Goal: Task Accomplishment & Management: Use online tool/utility

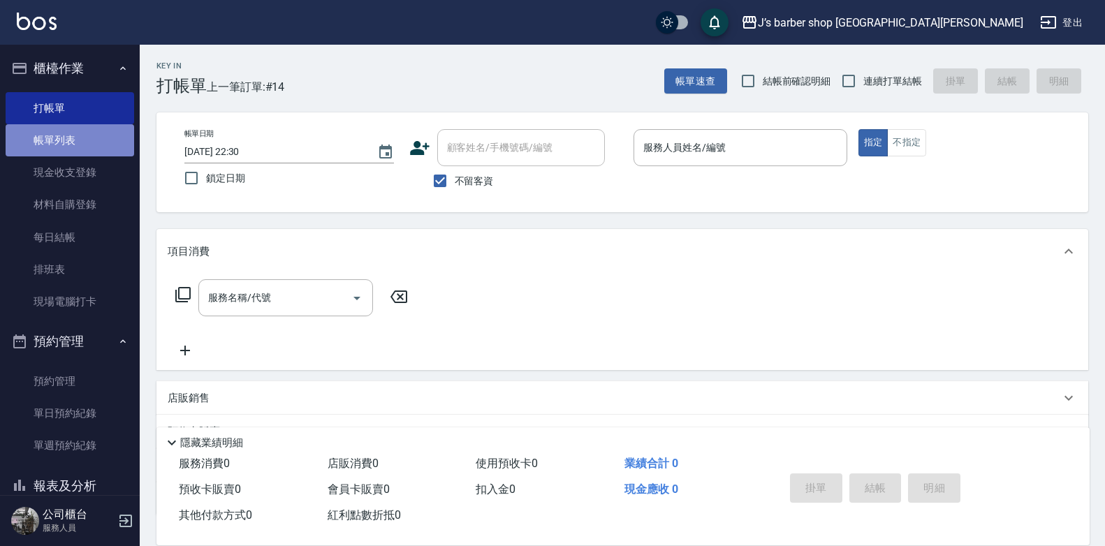
click at [79, 131] on link "帳單列表" at bounding box center [70, 140] width 128 height 32
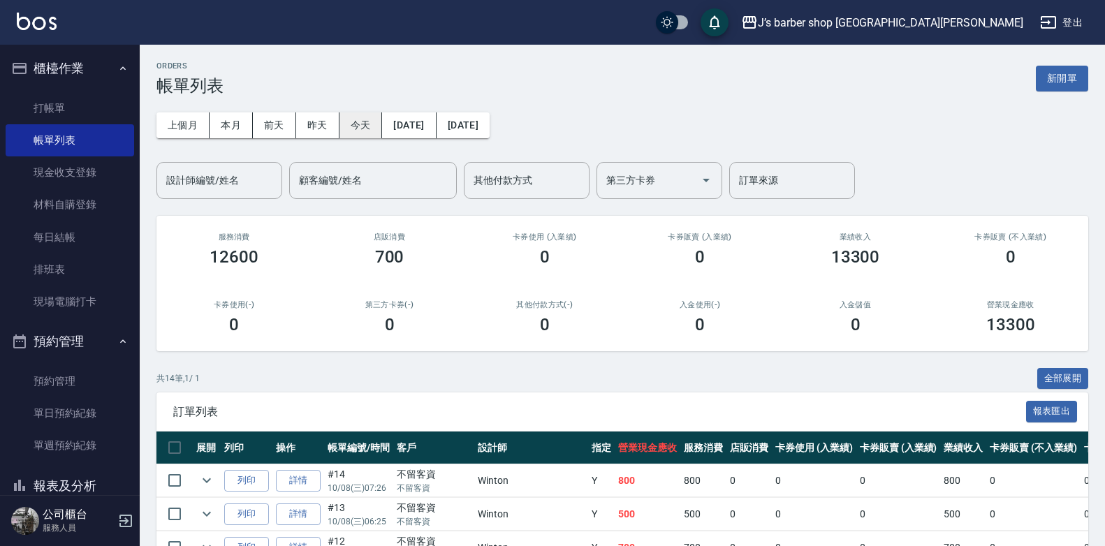
click at [346, 129] on button "今天" at bounding box center [360, 125] width 43 height 26
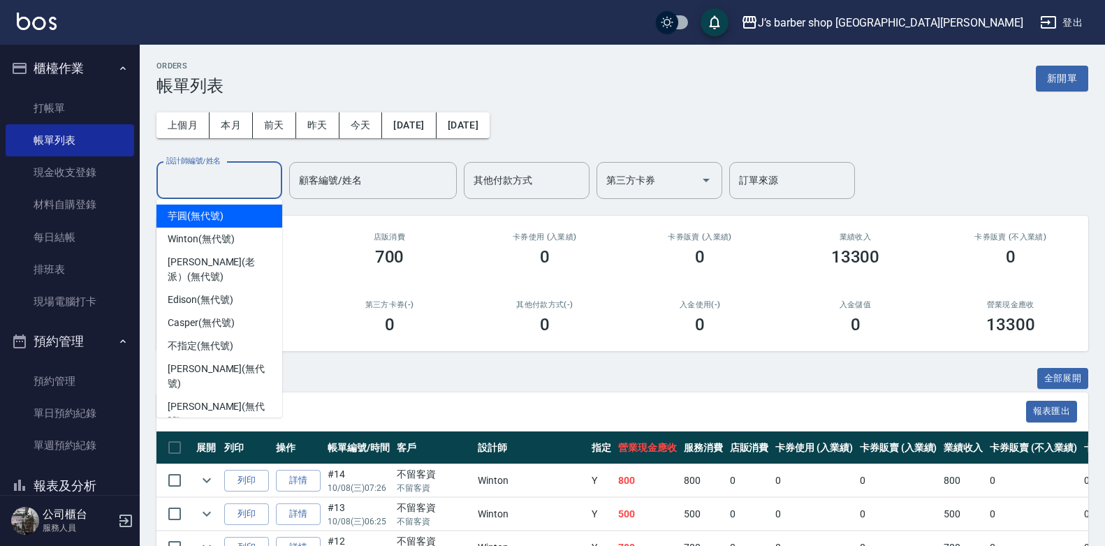
click at [203, 176] on input "設計師編號/姓名" at bounding box center [219, 180] width 113 height 24
click at [226, 230] on div "Winton (無代號)" at bounding box center [219, 239] width 126 height 23
type input "Winton(無代號)"
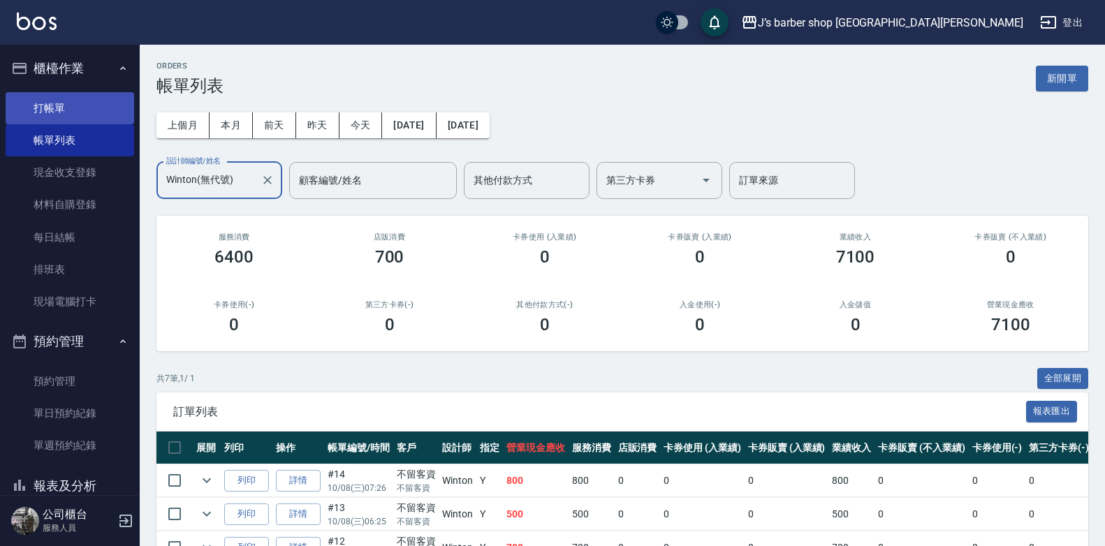
click at [17, 112] on link "打帳單" at bounding box center [70, 108] width 128 height 32
